Goal: Information Seeking & Learning: Learn about a topic

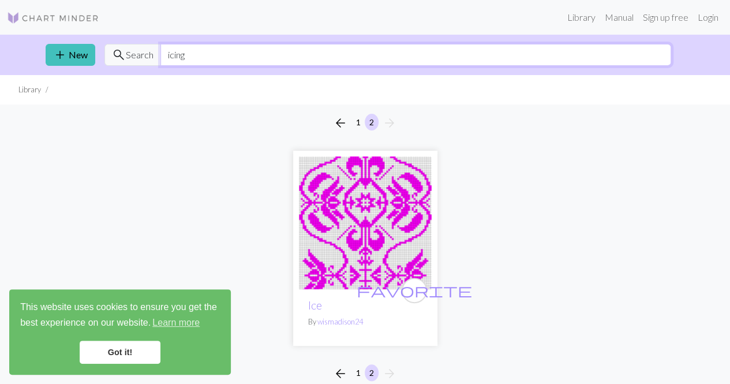
click at [277, 49] on input "icing" at bounding box center [415, 55] width 510 height 22
type input "i"
type input "star"
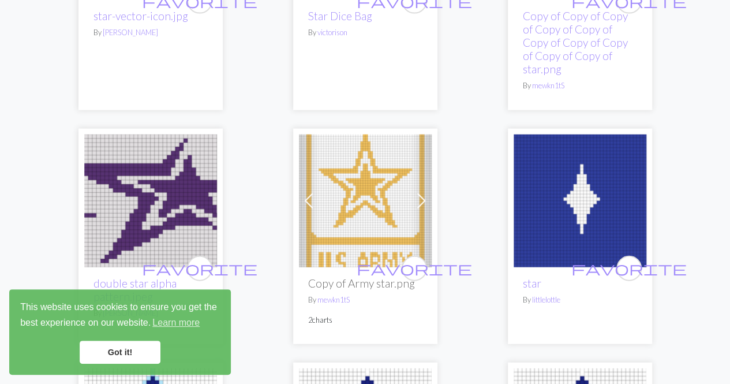
scroll to position [3461, 0]
drag, startPoint x: 228, startPoint y: 170, endPoint x: 455, endPoint y: 122, distance: 231.8
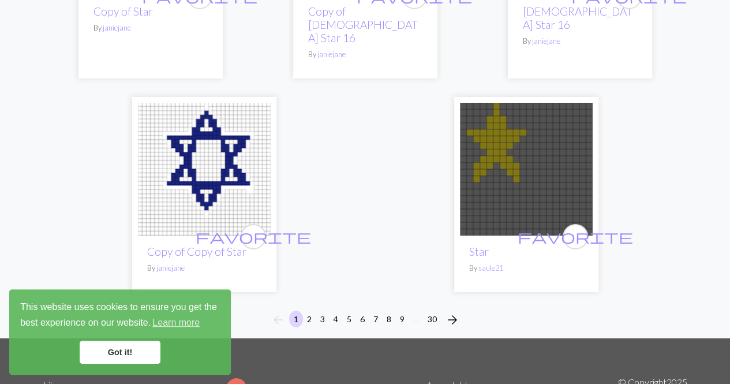
scroll to position [3980, 0]
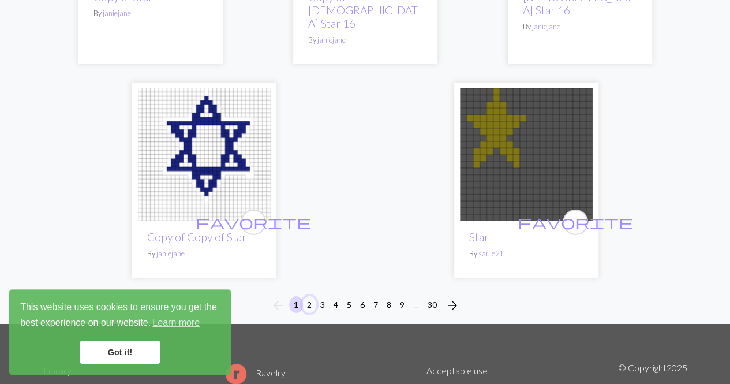
click at [307, 296] on button "2" at bounding box center [309, 304] width 14 height 17
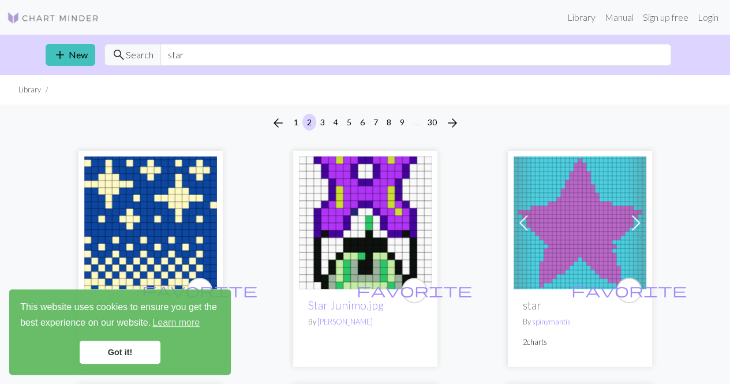
click at [163, 212] on img at bounding box center [150, 222] width 133 height 133
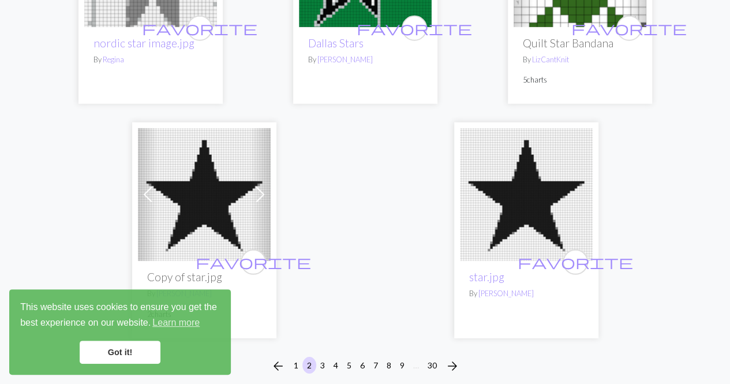
scroll to position [3864, 0]
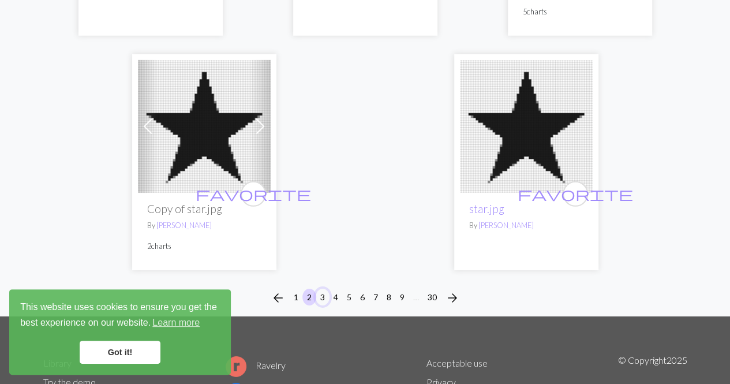
click at [322, 288] on button "3" at bounding box center [322, 296] width 14 height 17
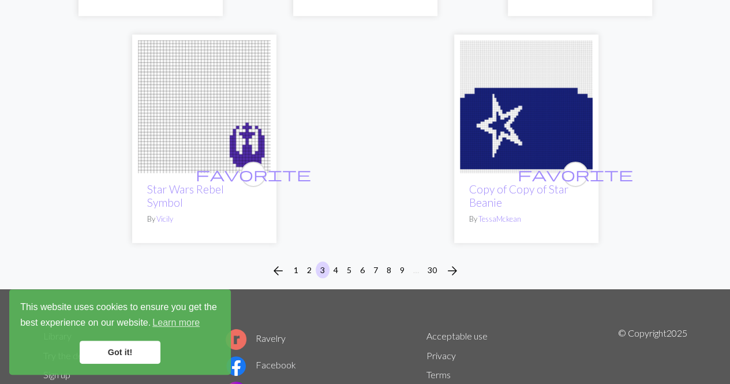
scroll to position [4037, 0]
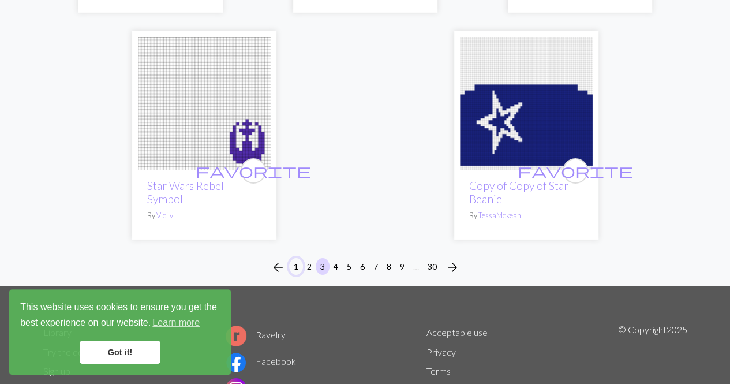
click at [296, 258] on button "1" at bounding box center [296, 266] width 14 height 17
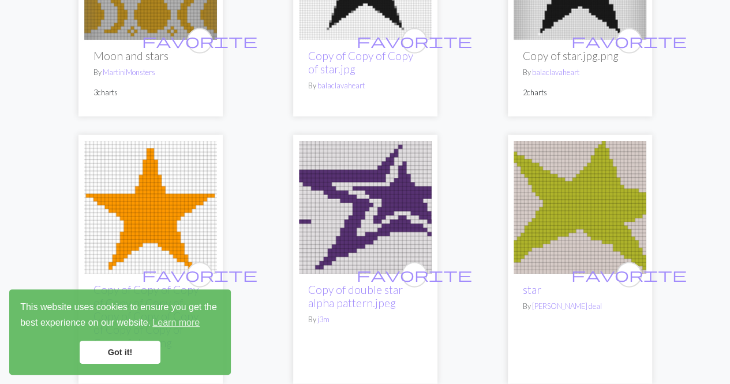
scroll to position [1038, 0]
